Goal: Task Accomplishment & Management: Use online tool/utility

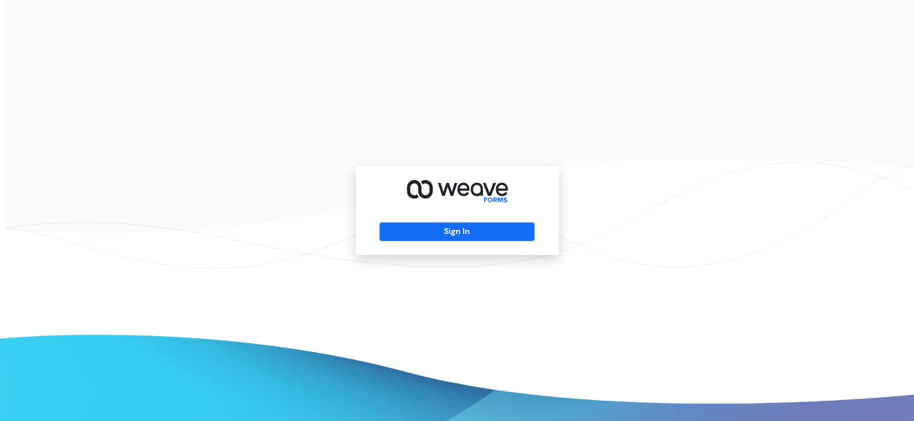
click at [451, 252] on div "Sign In" at bounding box center [457, 210] width 203 height 89
click at [442, 235] on button "Sign In" at bounding box center [456, 231] width 155 height 19
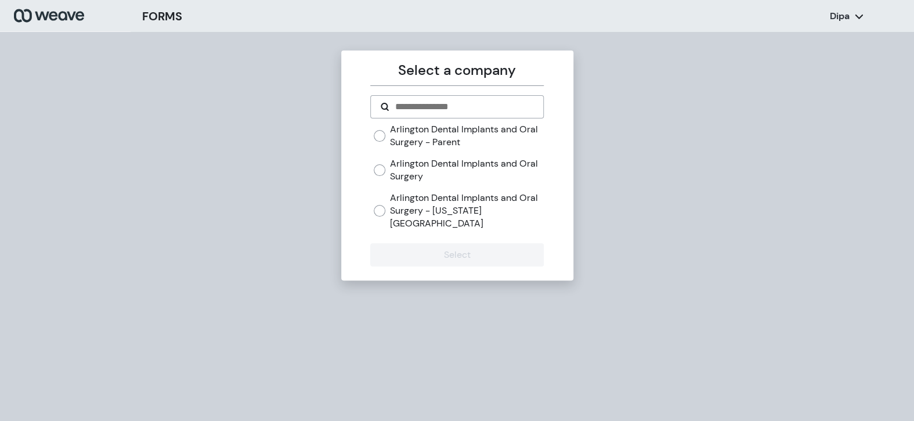
click at [453, 160] on label "Arlington Dental Implants and Oral Surgery" at bounding box center [467, 169] width 154 height 25
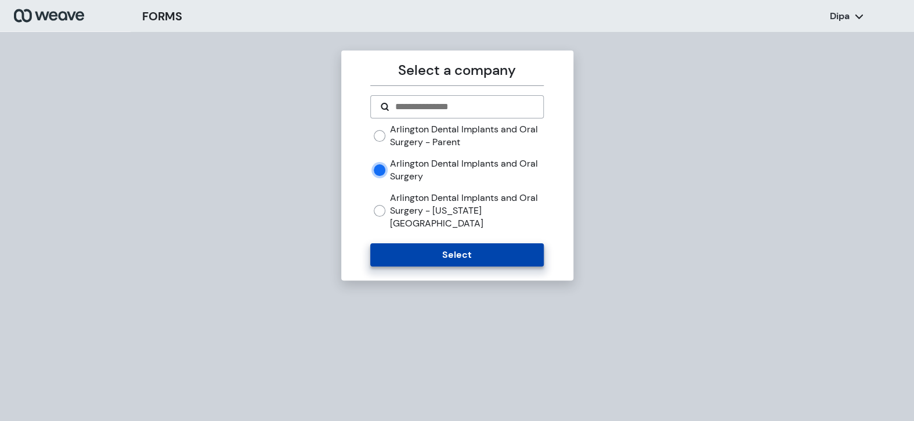
click at [423, 243] on button "Select" at bounding box center [456, 254] width 173 height 23
